Goal: Task Accomplishment & Management: Manage account settings

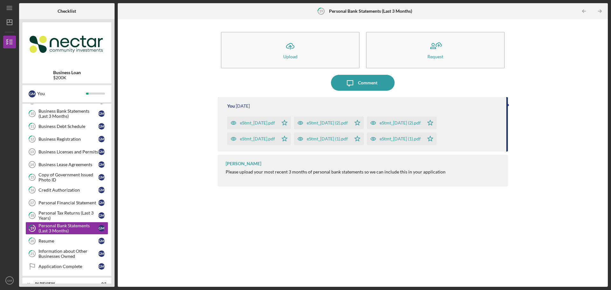
scroll to position [35, 0]
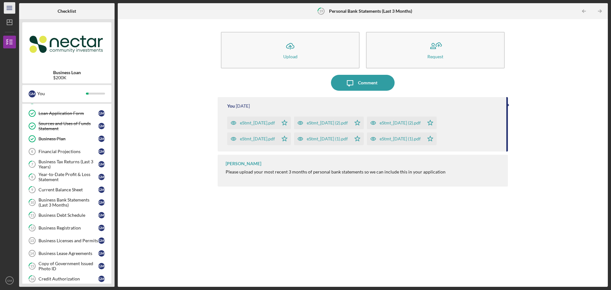
click at [5, 7] on icon "Icon/Menu" at bounding box center [10, 8] width 14 height 14
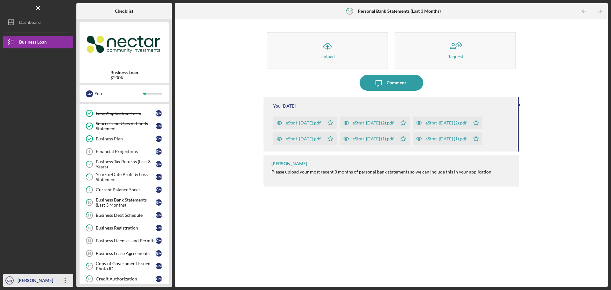
click at [63, 282] on icon "Icon/Overflow" at bounding box center [65, 280] width 16 height 16
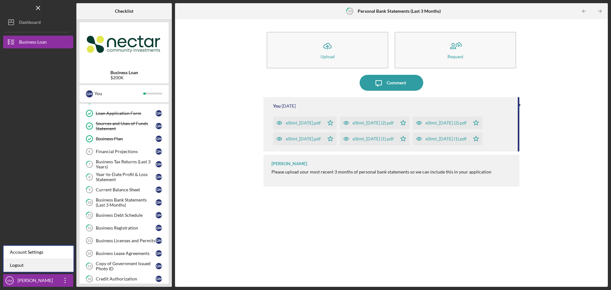
click at [17, 265] on link "Logout" at bounding box center [38, 265] width 70 height 13
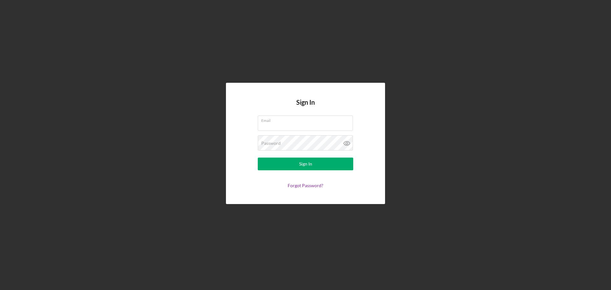
type input "mtrant@dreamcollaborative"
